Goal: Find specific page/section: Find specific page/section

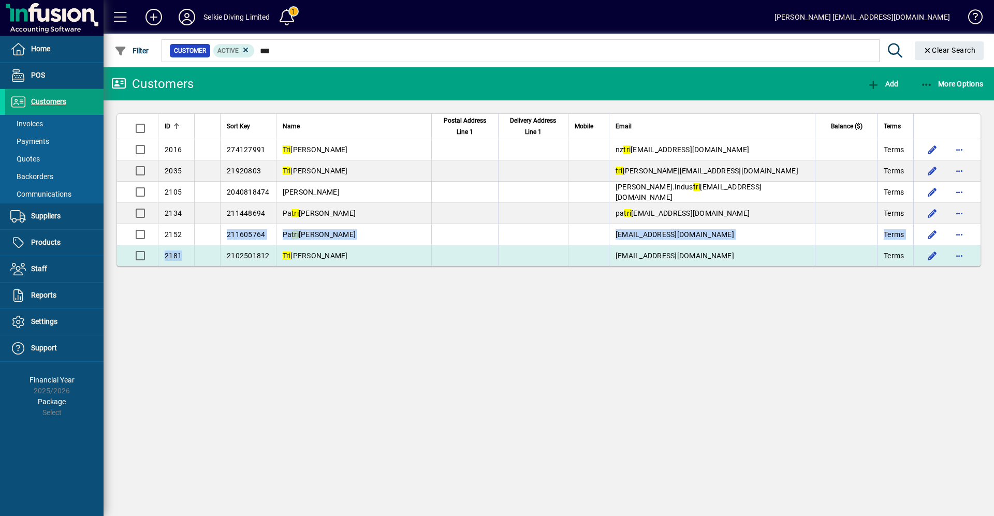
click at [180, 245] on tbody "2016 274127991 Tri ston [PERSON_NAME] nz tri [EMAIL_ADDRESS][DOMAIN_NAME] Terms…" at bounding box center [548, 202] width 863 height 127
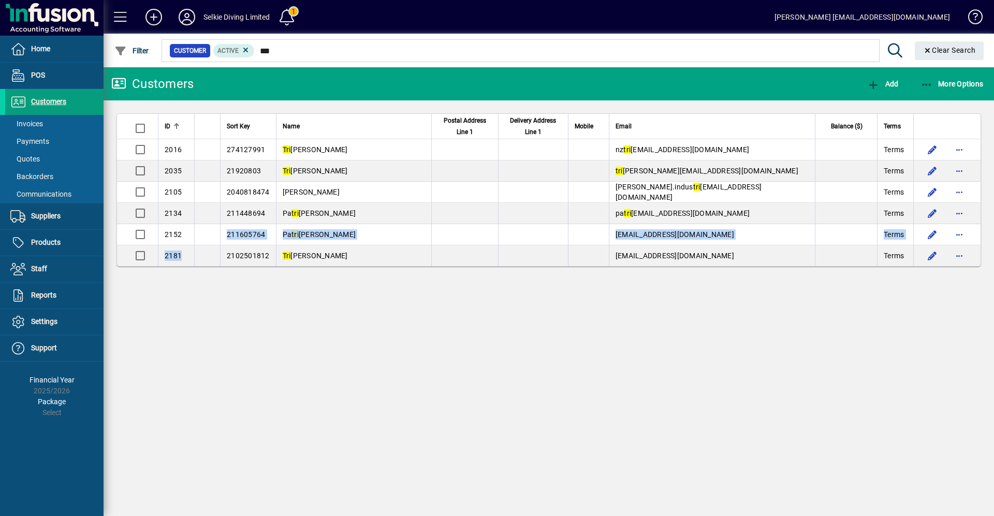
click at [180, 247] on td "2181" at bounding box center [176, 255] width 36 height 21
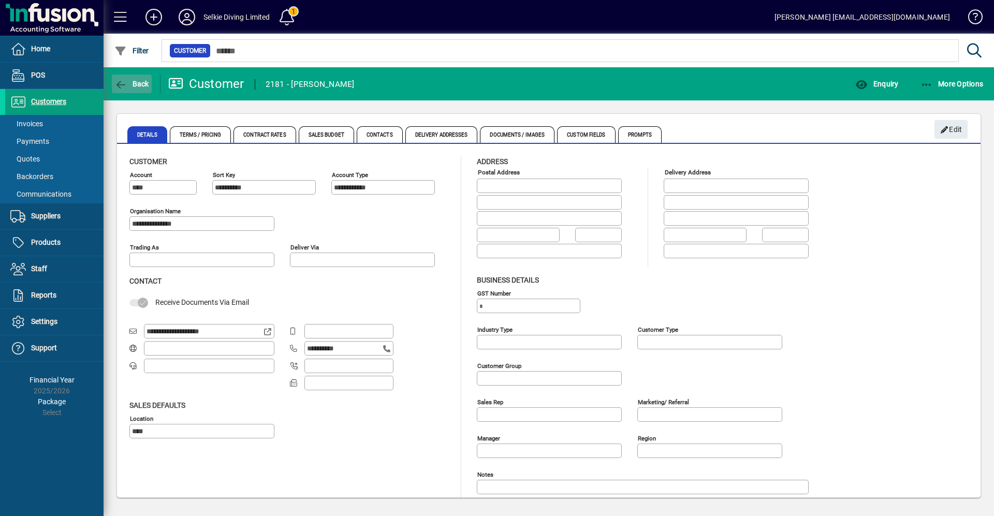
click at [124, 82] on icon "button" at bounding box center [120, 85] width 13 height 10
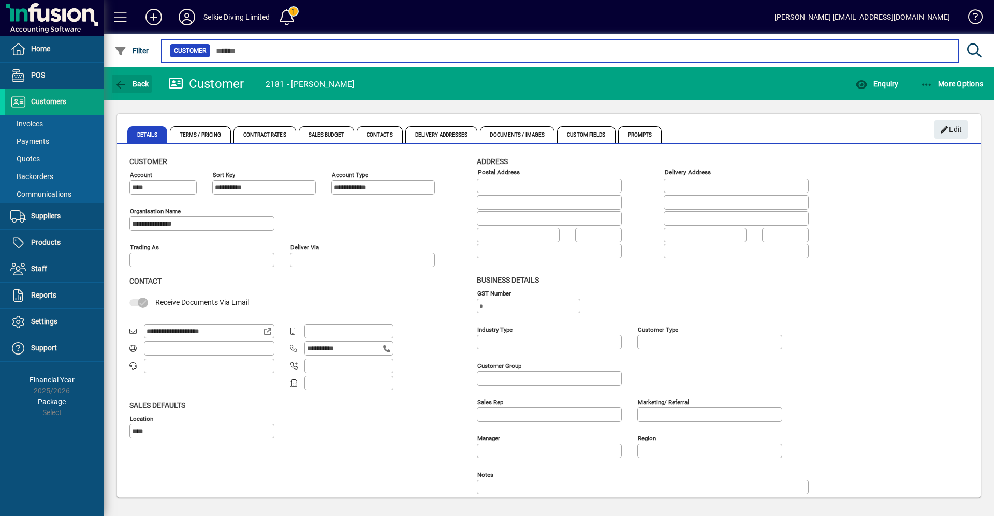
type input "***"
